Goal: Task Accomplishment & Management: Manage account settings

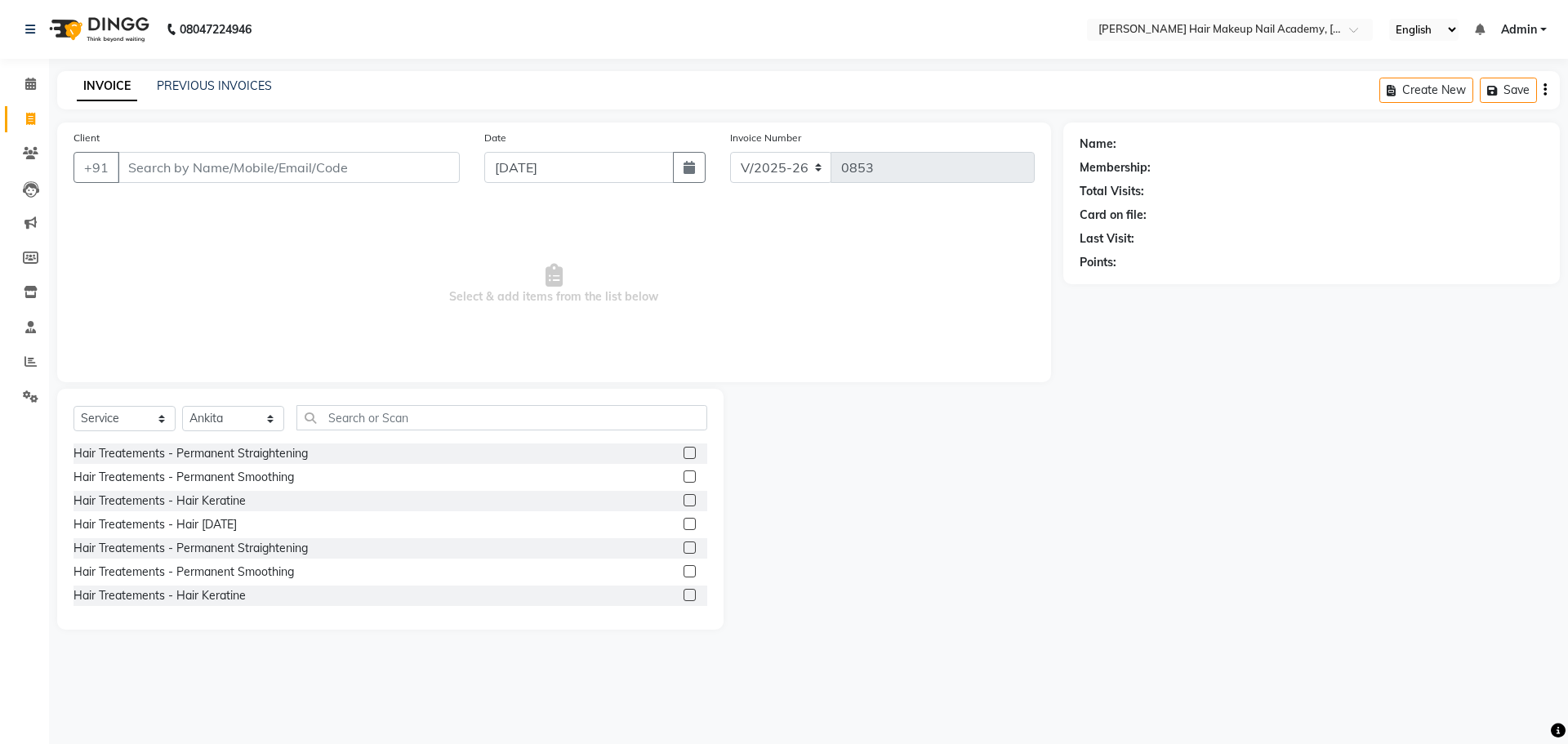
select select "3468"
select select "service"
select select "88279"
click at [31, 390] on icon at bounding box center [31, 396] width 15 height 12
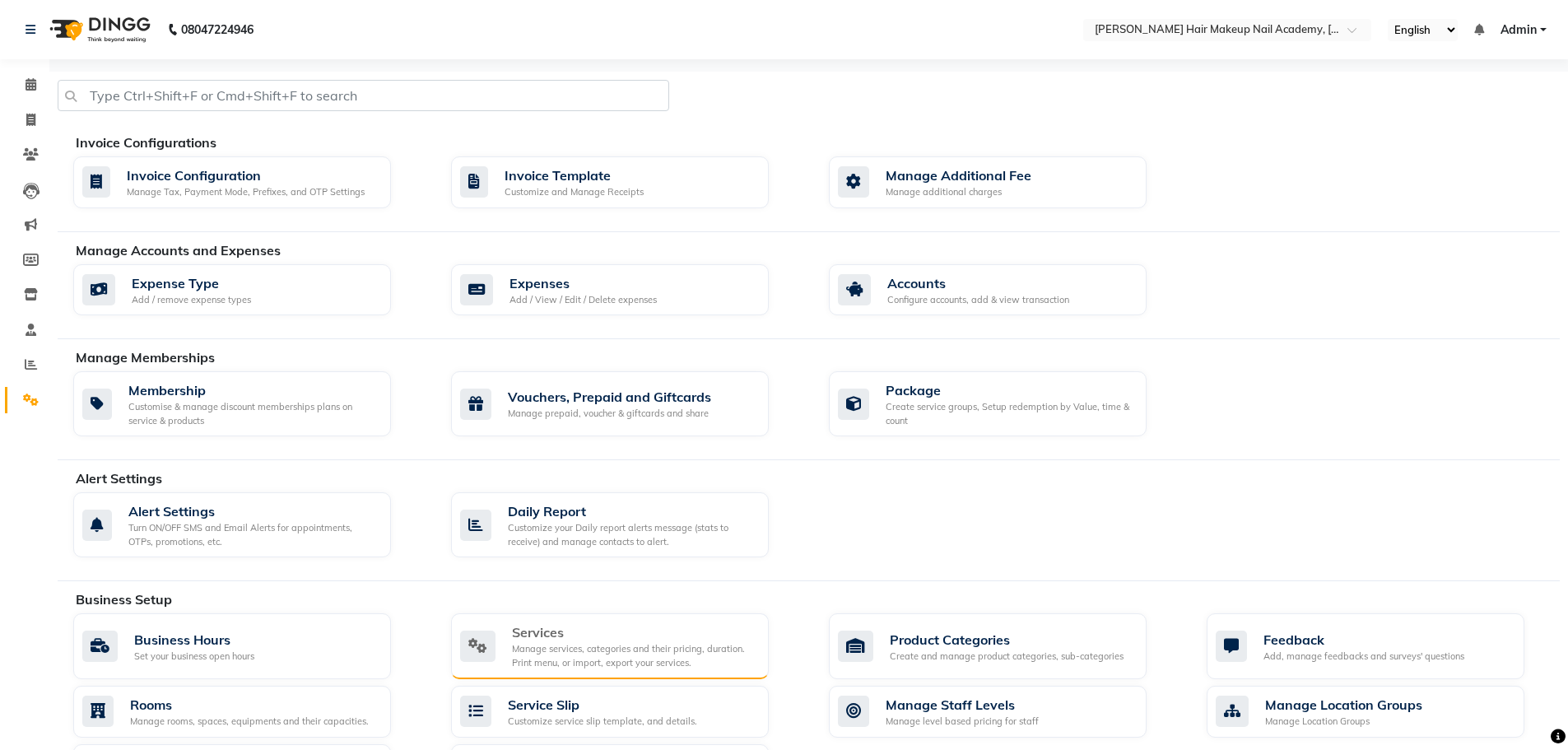
click at [636, 652] on div "Manage services, categories and their pricing, duration. Print menu, or import,…" at bounding box center [633, 656] width 244 height 27
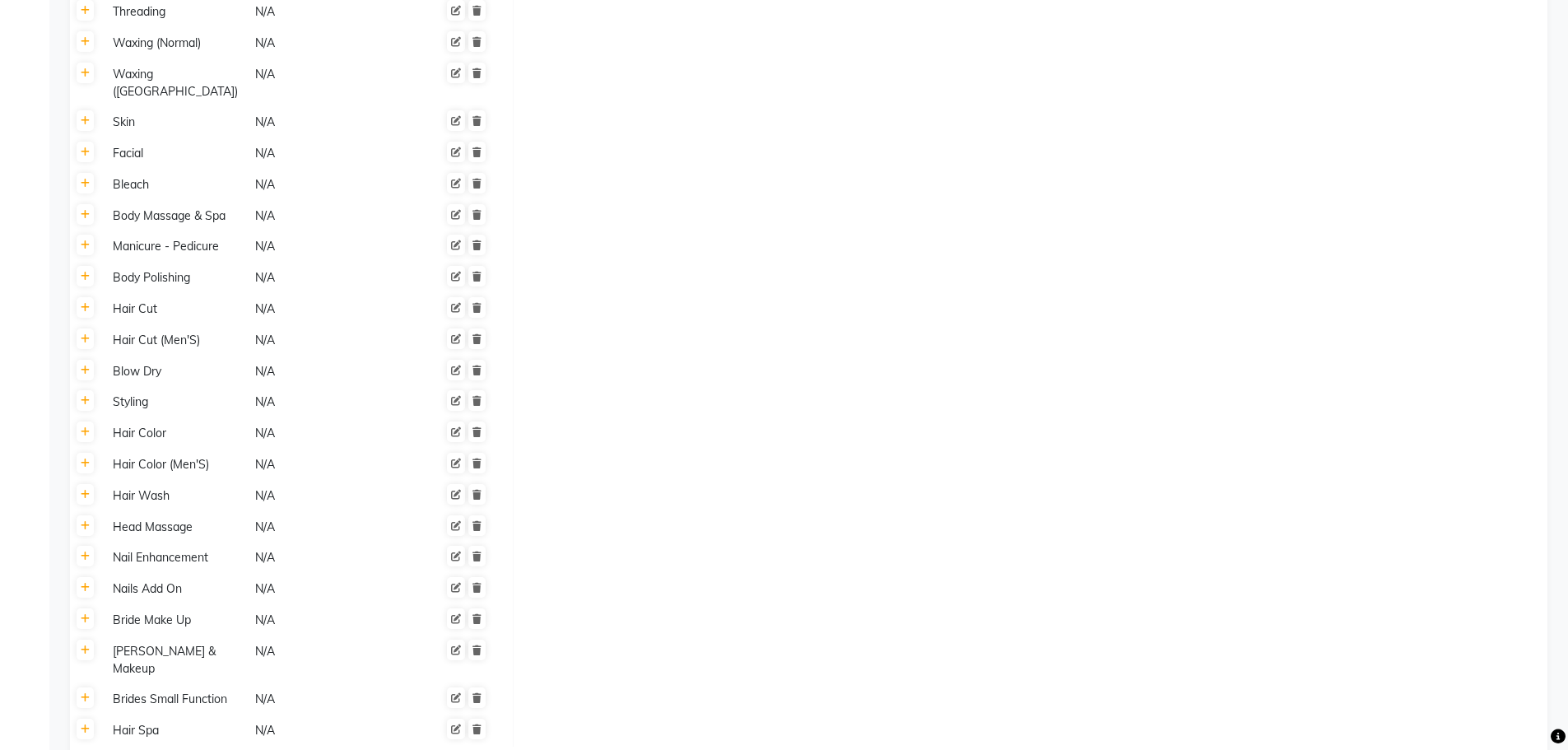
scroll to position [872, 0]
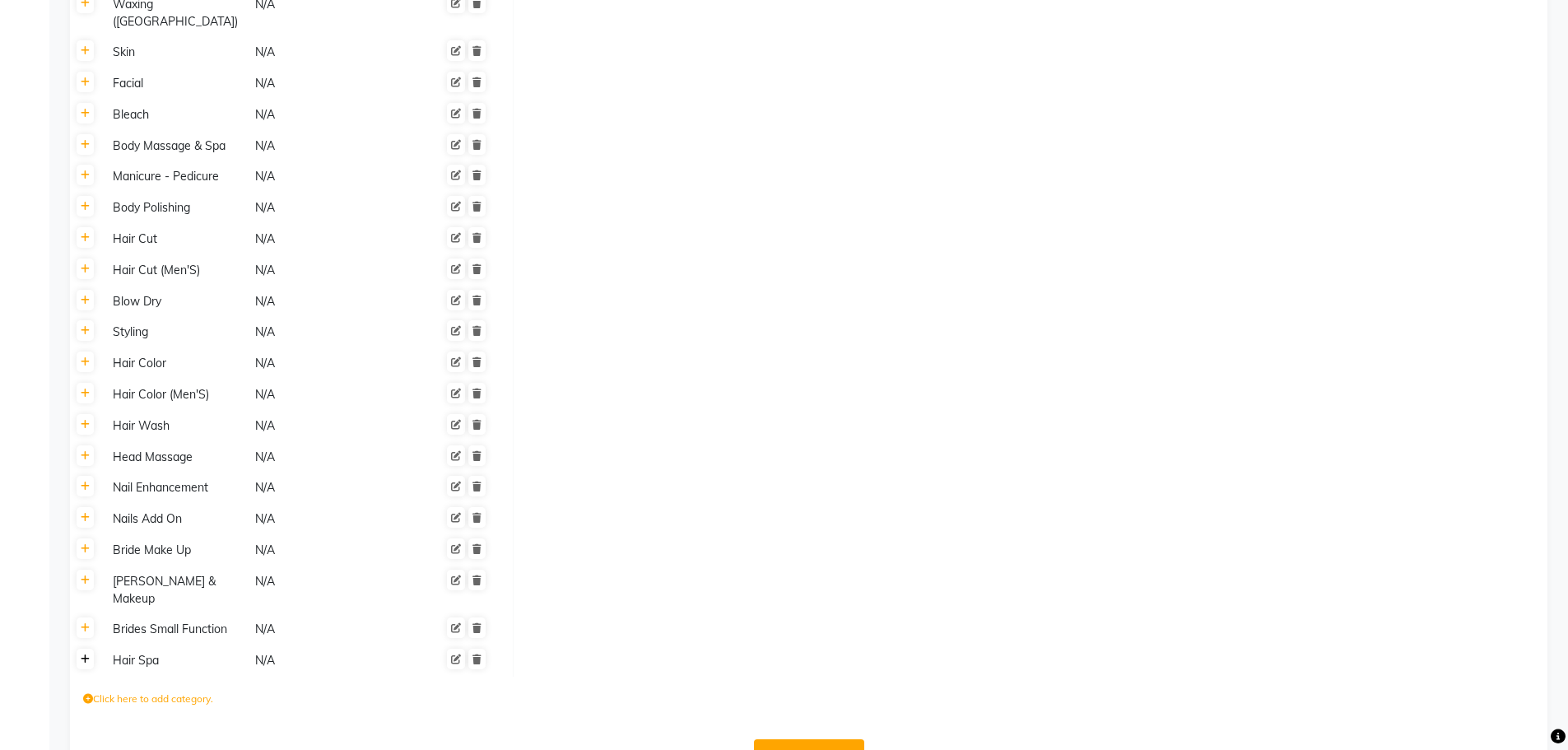
click at [85, 655] on icon at bounding box center [85, 659] width 9 height 10
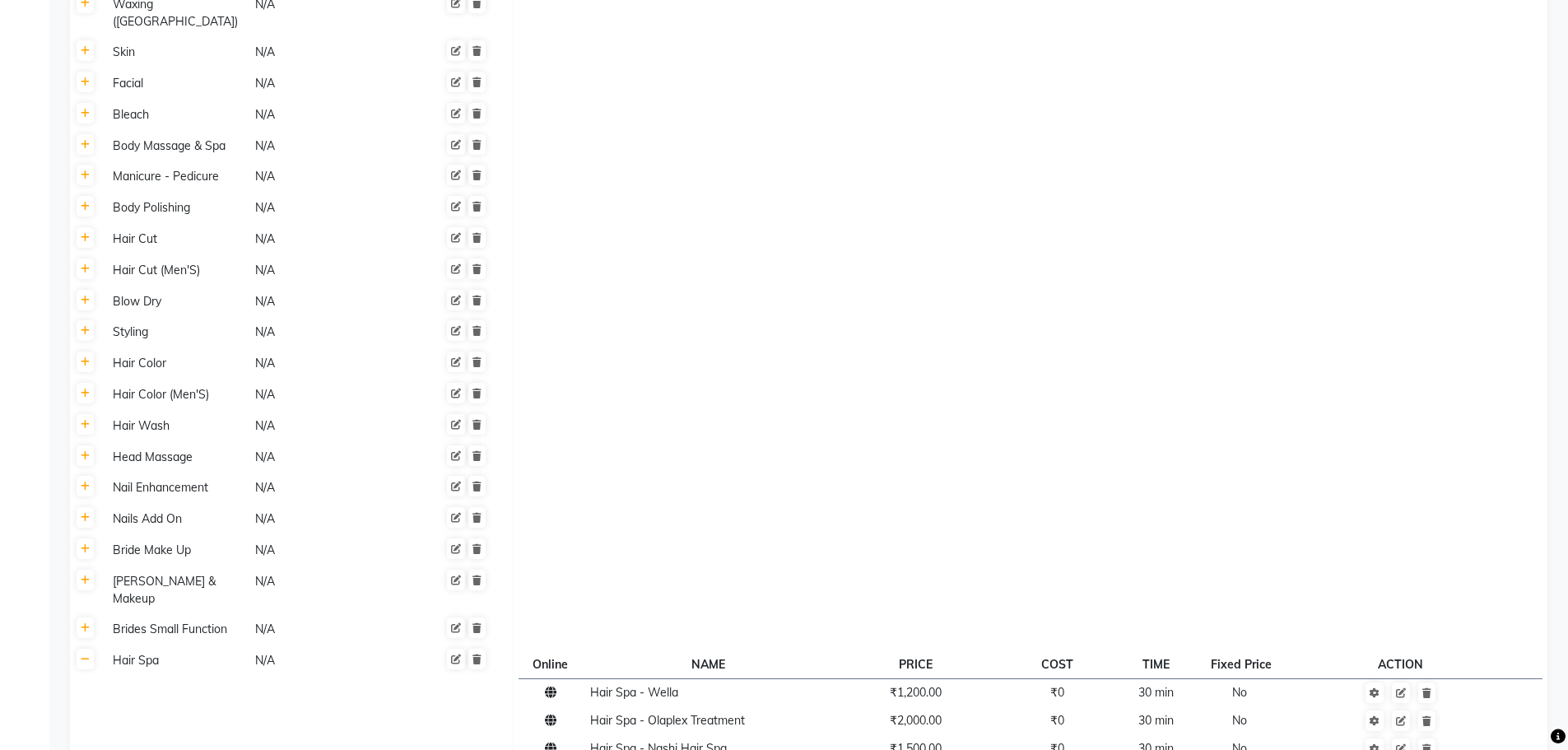
scroll to position [1110, 0]
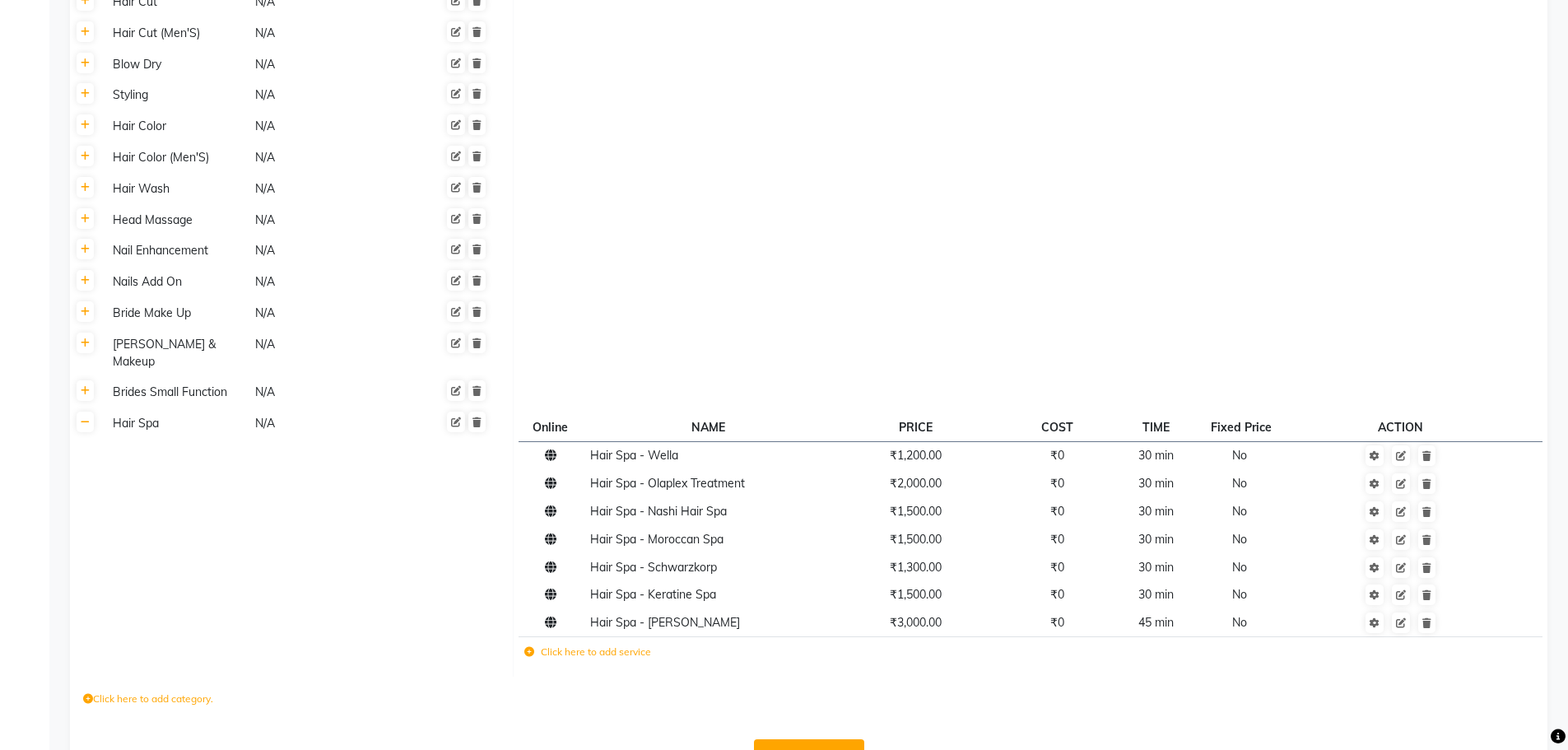
click at [560, 645] on label "Click here to add service" at bounding box center [587, 652] width 126 height 14
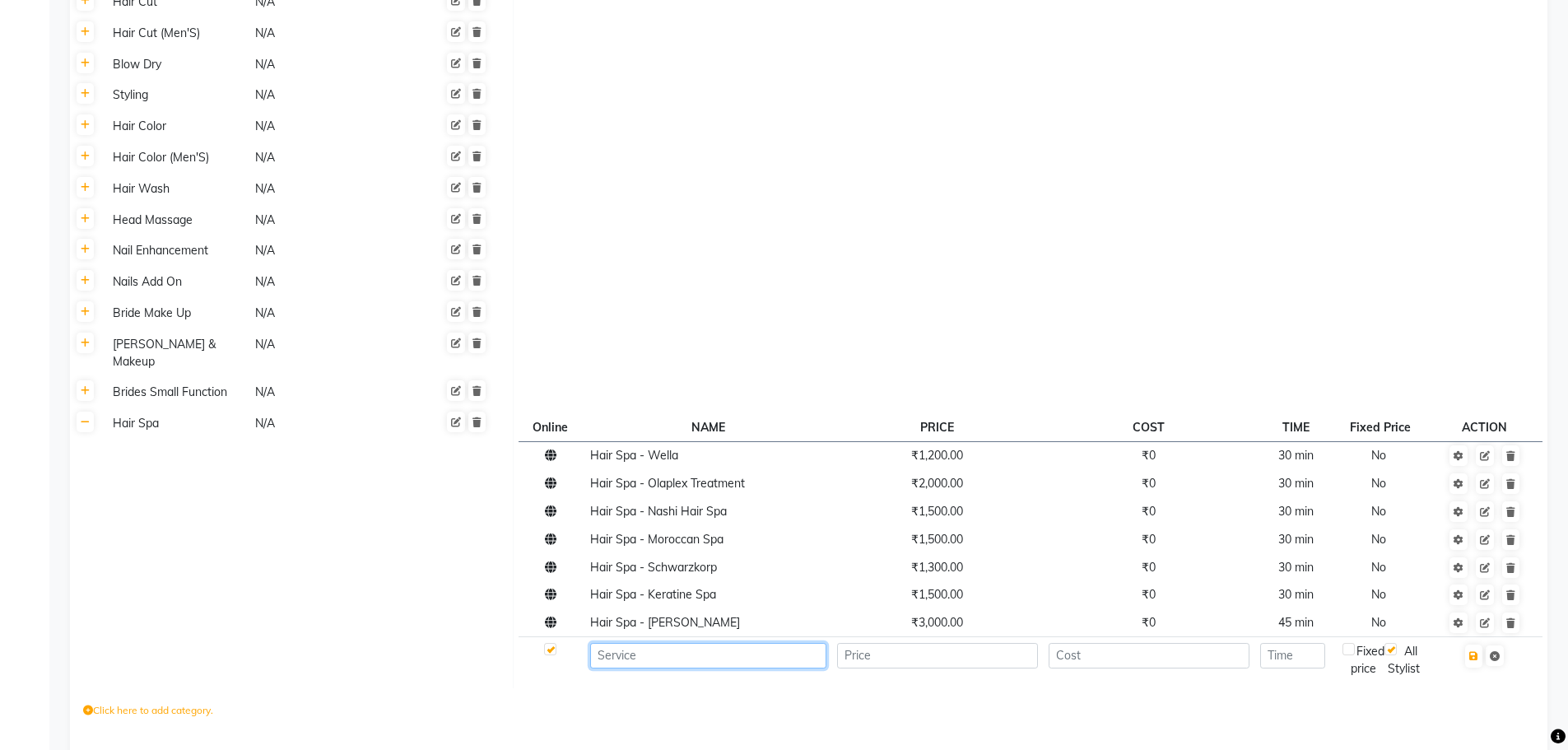
click at [640, 643] on input at bounding box center [707, 656] width 236 height 25
type input "Hair Spa - Infusion spa"
type input "3500"
click at [1326, 637] on td at bounding box center [1294, 659] width 82 height 45
click at [1316, 643] on input "number" at bounding box center [1291, 656] width 65 height 25
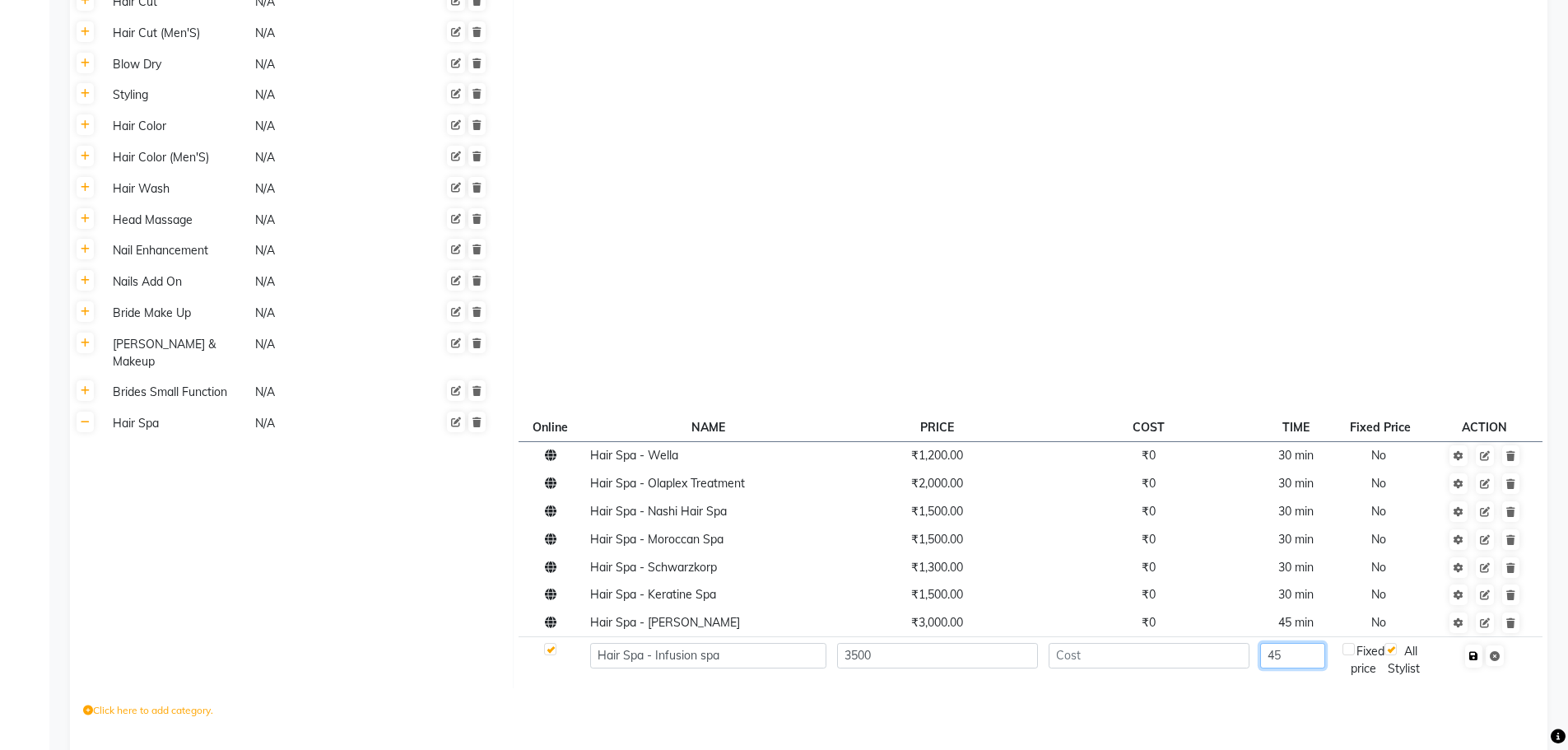
type input "45"
click at [1478, 651] on icon "button" at bounding box center [1473, 656] width 9 height 10
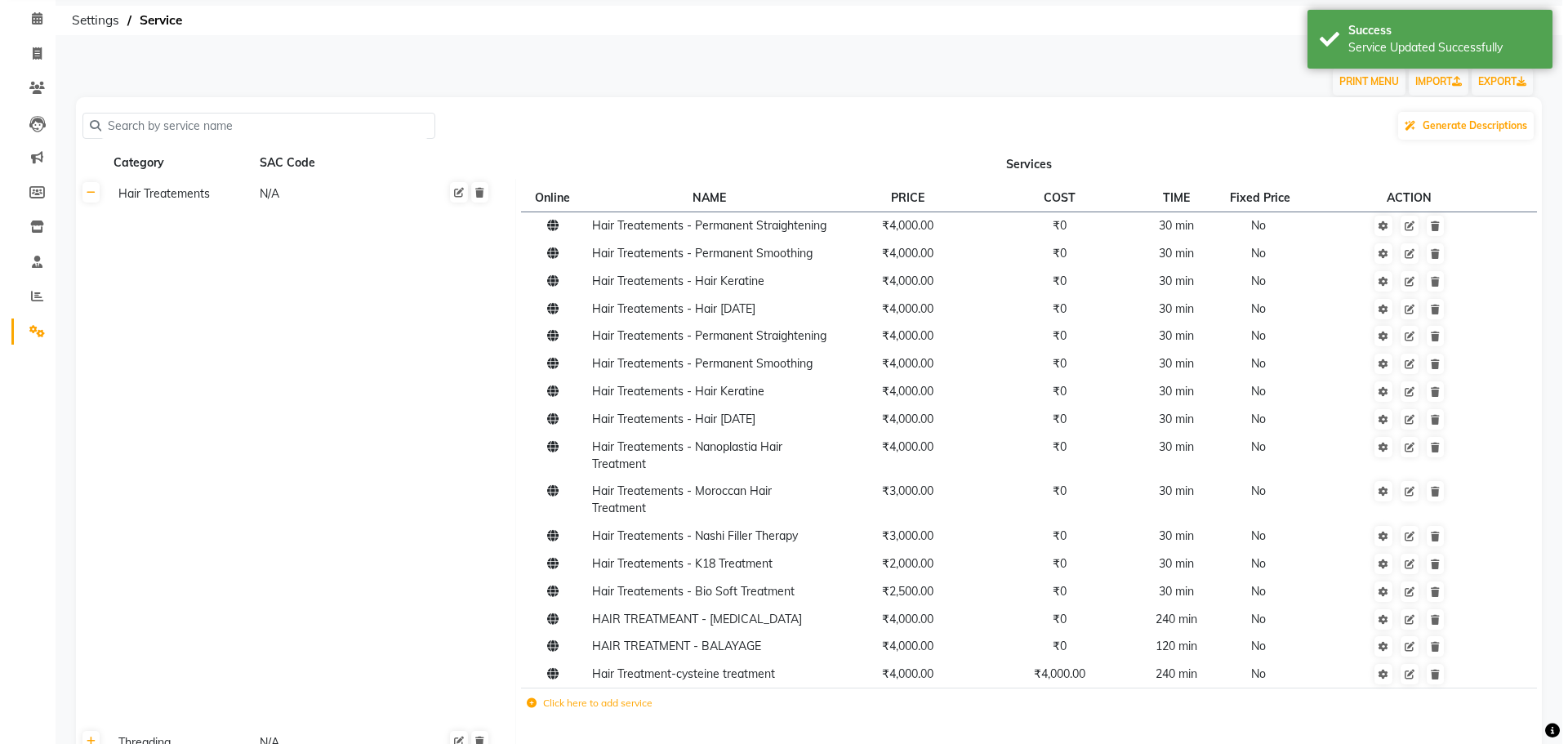
scroll to position [0, 0]
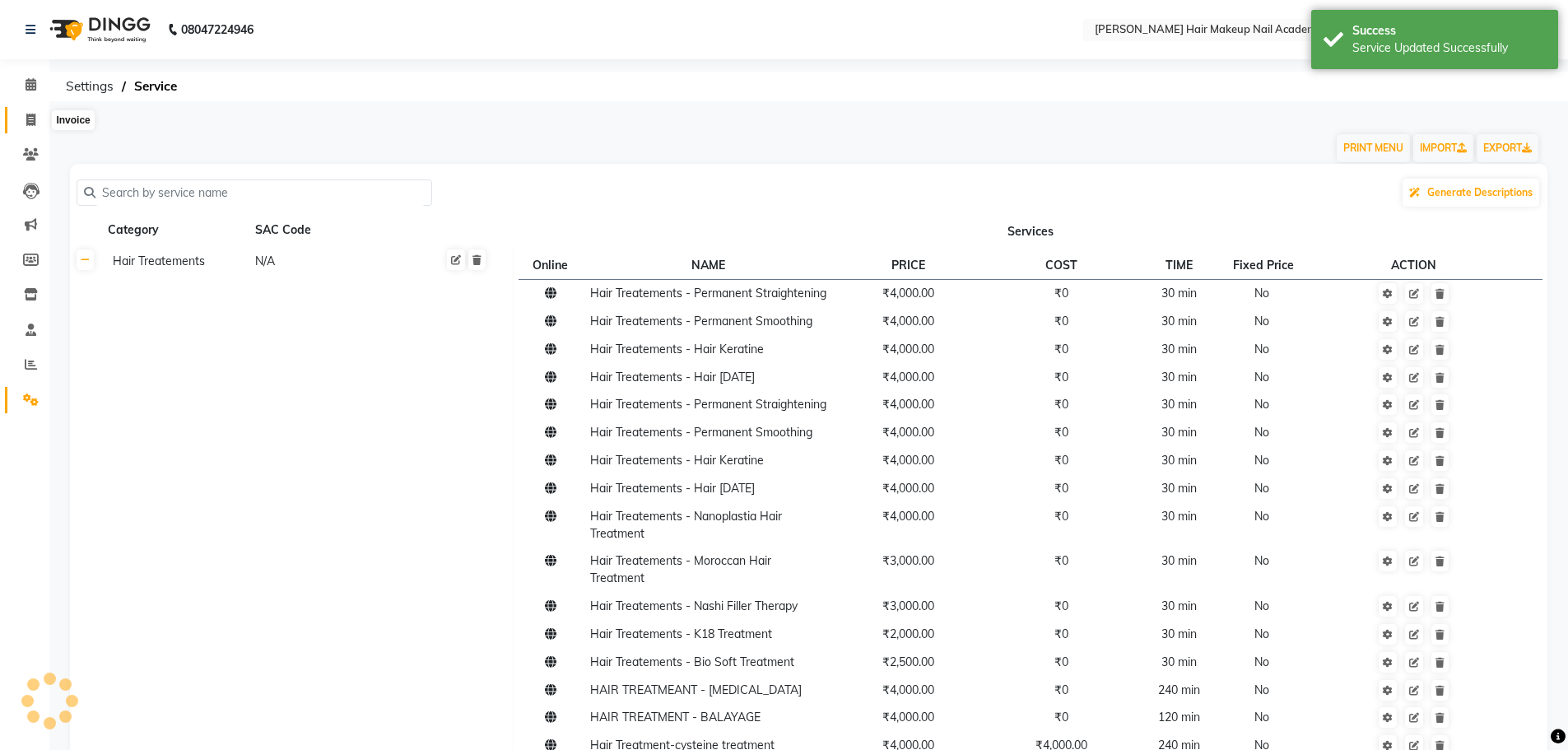
click at [29, 121] on icon at bounding box center [30, 120] width 9 height 13
select select "3468"
select select "service"
